Goal: Task Accomplishment & Management: Manage account settings

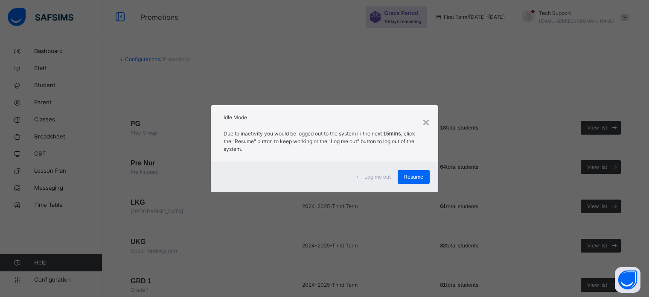
scroll to position [542, 0]
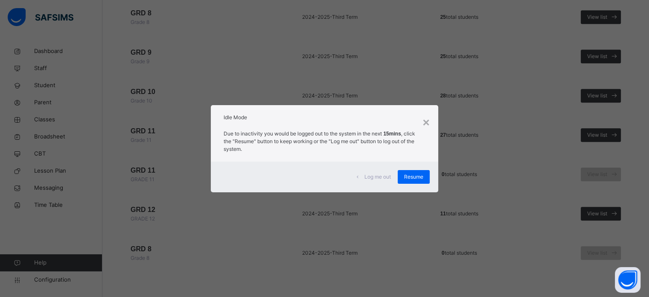
click at [417, 174] on span "Resume" at bounding box center [413, 177] width 19 height 8
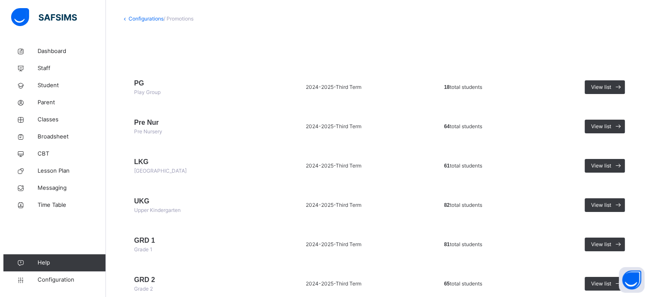
scroll to position [0, 0]
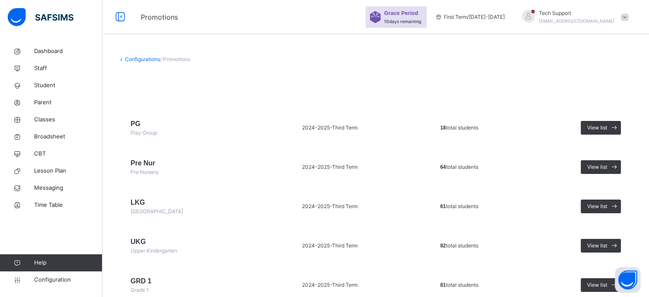
click at [586, 17] on div "Tech Support musbahu.rufai@flexisaf.com" at bounding box center [577, 16] width 76 height 15
click at [591, 12] on span "Tech Support" at bounding box center [577, 13] width 76 height 8
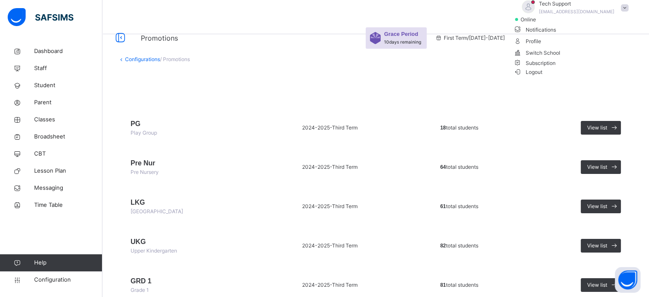
click at [543, 76] on span "Logout" at bounding box center [527, 71] width 29 height 9
